Goal: Use online tool/utility

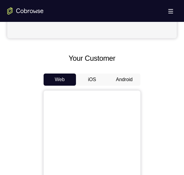
scroll to position [224, 0]
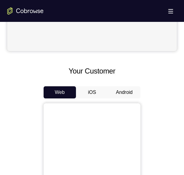
click at [125, 91] on button "Android" at bounding box center [124, 92] width 32 height 12
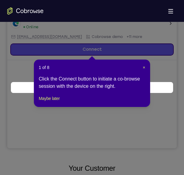
scroll to position [89, 0]
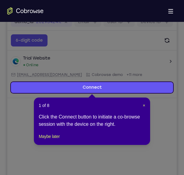
click at [145, 105] on div "1 of 8 × Click the Connect button to initiate a co-browse session with the devi…" at bounding box center [92, 120] width 116 height 47
click at [144, 105] on span "×" at bounding box center [144, 105] width 2 height 5
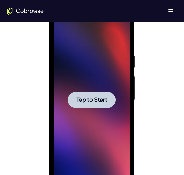
scroll to position [321, 0]
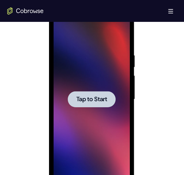
click at [91, 99] on span "Tap to Start" at bounding box center [91, 99] width 31 height 6
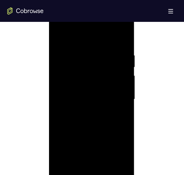
scroll to position [336, 0]
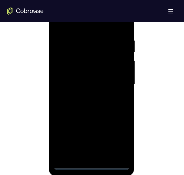
click at [89, 159] on div at bounding box center [91, 84] width 76 height 170
drag, startPoint x: 89, startPoint y: 159, endPoint x: 91, endPoint y: 162, distance: 3.5
click at [91, 162] on div at bounding box center [91, 84] width 76 height 170
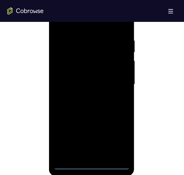
click at [92, 165] on div at bounding box center [91, 84] width 76 height 170
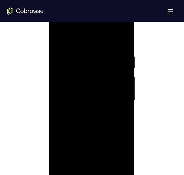
scroll to position [320, 0]
click at [118, 157] on div at bounding box center [91, 101] width 76 height 170
click at [72, 39] on div at bounding box center [91, 101] width 76 height 170
click at [64, 83] on div at bounding box center [91, 101] width 76 height 170
click at [83, 101] on div at bounding box center [91, 101] width 76 height 170
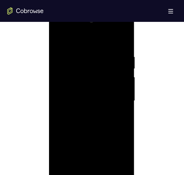
click at [73, 95] on div at bounding box center [91, 101] width 76 height 170
click at [72, 105] on div at bounding box center [91, 101] width 76 height 170
click at [116, 38] on div at bounding box center [91, 108] width 76 height 170
click at [58, 39] on div at bounding box center [91, 108] width 76 height 170
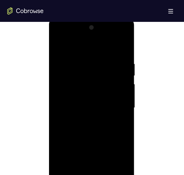
click at [119, 102] on div at bounding box center [91, 108] width 76 height 170
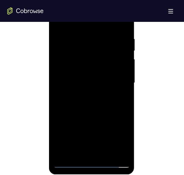
scroll to position [338, 0]
click at [87, 94] on div at bounding box center [91, 83] width 76 height 170
click at [87, 112] on div at bounding box center [91, 83] width 76 height 170
click at [76, 77] on div at bounding box center [91, 83] width 76 height 170
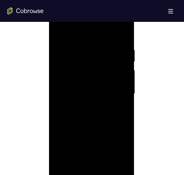
scroll to position [327, 0]
click at [65, 75] on div at bounding box center [91, 94] width 76 height 170
click at [85, 67] on div at bounding box center [91, 94] width 76 height 170
click at [122, 42] on div at bounding box center [91, 94] width 76 height 170
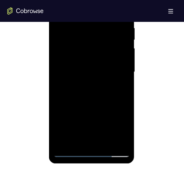
click at [127, 98] on div at bounding box center [91, 72] width 76 height 170
drag, startPoint x: 103, startPoint y: 103, endPoint x: 96, endPoint y: 61, distance: 42.7
click at [96, 61] on div at bounding box center [91, 72] width 76 height 170
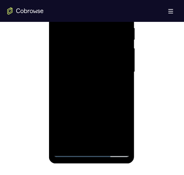
click at [123, 61] on div at bounding box center [91, 72] width 76 height 170
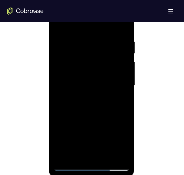
scroll to position [357, 0]
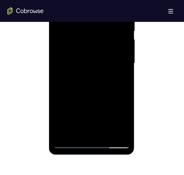
drag, startPoint x: 93, startPoint y: 58, endPoint x: 95, endPoint y: 100, distance: 42.1
click at [95, 100] on div at bounding box center [91, 63] width 76 height 170
drag, startPoint x: 97, startPoint y: 78, endPoint x: 90, endPoint y: 123, distance: 45.6
click at [90, 123] on div at bounding box center [91, 63] width 76 height 170
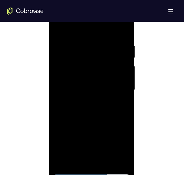
scroll to position [331, 0]
click at [57, 116] on div at bounding box center [91, 90] width 76 height 170
click at [58, 118] on div at bounding box center [91, 90] width 76 height 170
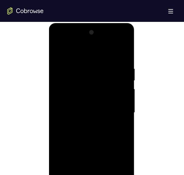
scroll to position [307, 0]
click at [83, 69] on div at bounding box center [91, 113] width 76 height 170
click at [123, 116] on div at bounding box center [91, 113] width 76 height 170
click at [123, 55] on div at bounding box center [91, 113] width 76 height 170
click at [99, 61] on div at bounding box center [91, 113] width 76 height 170
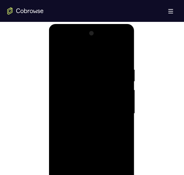
click at [126, 55] on div at bounding box center [91, 113] width 76 height 170
click at [125, 55] on div at bounding box center [91, 113] width 76 height 170
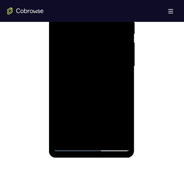
scroll to position [356, 0]
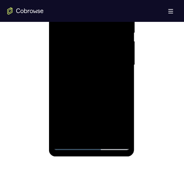
click at [105, 135] on div at bounding box center [91, 65] width 76 height 170
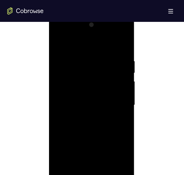
scroll to position [316, 0]
click at [91, 138] on div at bounding box center [91, 105] width 76 height 170
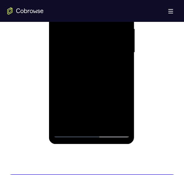
scroll to position [374, 0]
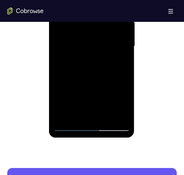
click at [69, 126] on div at bounding box center [91, 46] width 76 height 170
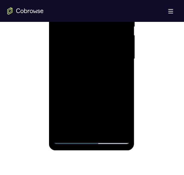
scroll to position [363, 0]
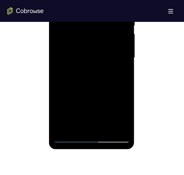
click at [64, 129] on div at bounding box center [91, 58] width 76 height 170
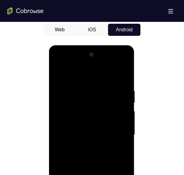
scroll to position [284, 0]
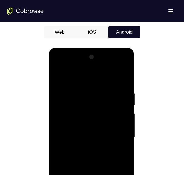
click at [88, 85] on div at bounding box center [91, 137] width 76 height 170
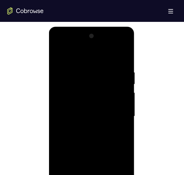
scroll to position [308, 0]
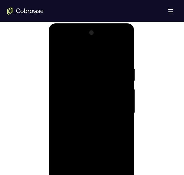
drag, startPoint x: 126, startPoint y: 120, endPoint x: 58, endPoint y: 115, distance: 68.4
click at [58, 115] on div at bounding box center [91, 113] width 76 height 170
click at [122, 112] on div at bounding box center [91, 113] width 76 height 170
click at [122, 56] on div at bounding box center [91, 113] width 76 height 170
drag, startPoint x: 116, startPoint y: 65, endPoint x: 57, endPoint y: 72, distance: 59.0
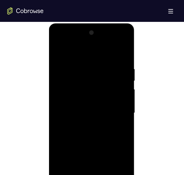
click at [57, 72] on div at bounding box center [91, 113] width 76 height 170
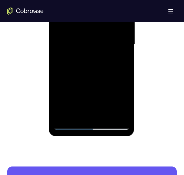
scroll to position [332, 0]
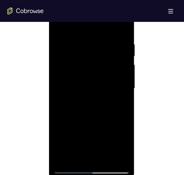
click at [97, 59] on div at bounding box center [91, 88] width 76 height 170
click at [65, 131] on div at bounding box center [91, 88] width 76 height 170
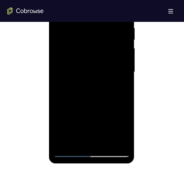
scroll to position [349, 0]
drag, startPoint x: 96, startPoint y: 121, endPoint x: 88, endPoint y: 57, distance: 65.3
click at [88, 57] on div at bounding box center [91, 72] width 76 height 170
click at [67, 114] on div at bounding box center [91, 72] width 76 height 170
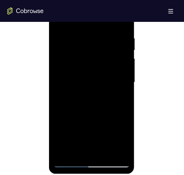
scroll to position [330, 0]
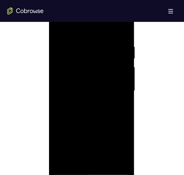
click at [122, 164] on div at bounding box center [91, 91] width 76 height 170
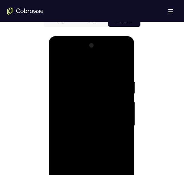
scroll to position [294, 0]
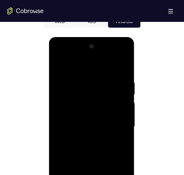
click at [58, 65] on div at bounding box center [91, 127] width 76 height 170
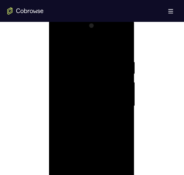
scroll to position [322, 0]
drag, startPoint x: 87, startPoint y: 134, endPoint x: 65, endPoint y: 34, distance: 102.5
click at [65, 34] on div at bounding box center [91, 98] width 76 height 170
click at [68, 152] on div at bounding box center [91, 98] width 76 height 170
click at [84, 111] on div at bounding box center [91, 98] width 76 height 170
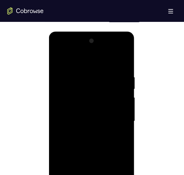
scroll to position [295, 0]
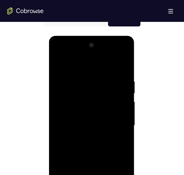
click at [118, 55] on div at bounding box center [91, 125] width 76 height 170
click at [85, 67] on div at bounding box center [91, 125] width 76 height 170
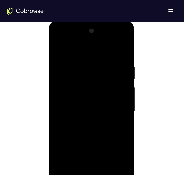
scroll to position [339, 0]
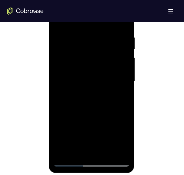
drag, startPoint x: 87, startPoint y: 129, endPoint x: 88, endPoint y: 84, distance: 44.8
click at [88, 84] on div at bounding box center [91, 81] width 76 height 170
click at [86, 147] on div at bounding box center [91, 81] width 76 height 170
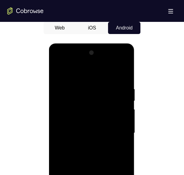
scroll to position [288, 0]
click at [113, 80] on div at bounding box center [91, 133] width 76 height 170
click at [61, 69] on div at bounding box center [91, 133] width 76 height 170
click at [121, 71] on div at bounding box center [91, 133] width 76 height 170
drag, startPoint x: 97, startPoint y: 129, endPoint x: 76, endPoint y: 34, distance: 97.6
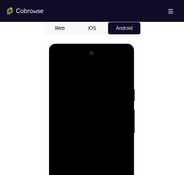
click at [76, 44] on html "Online web based iOS Simulators and Android Emulators. Run iPhone, iPad, Mobile…" at bounding box center [92, 135] width 86 height 182
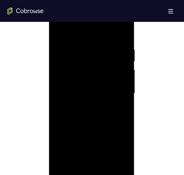
scroll to position [335, 0]
click at [71, 154] on div at bounding box center [91, 86] width 76 height 170
click at [85, 97] on div at bounding box center [91, 86] width 76 height 170
